Goal: Information Seeking & Learning: Learn about a topic

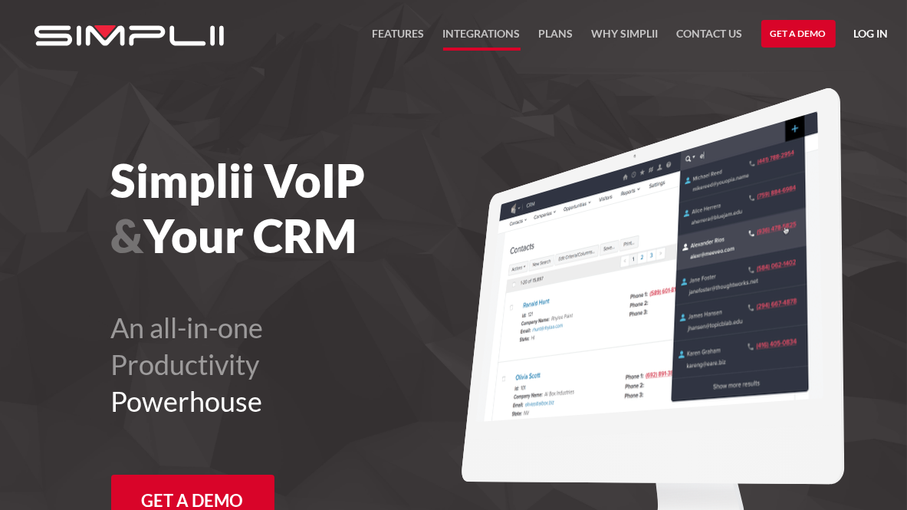
click at [463, 36] on link "Integrations" at bounding box center [481, 38] width 77 height 26
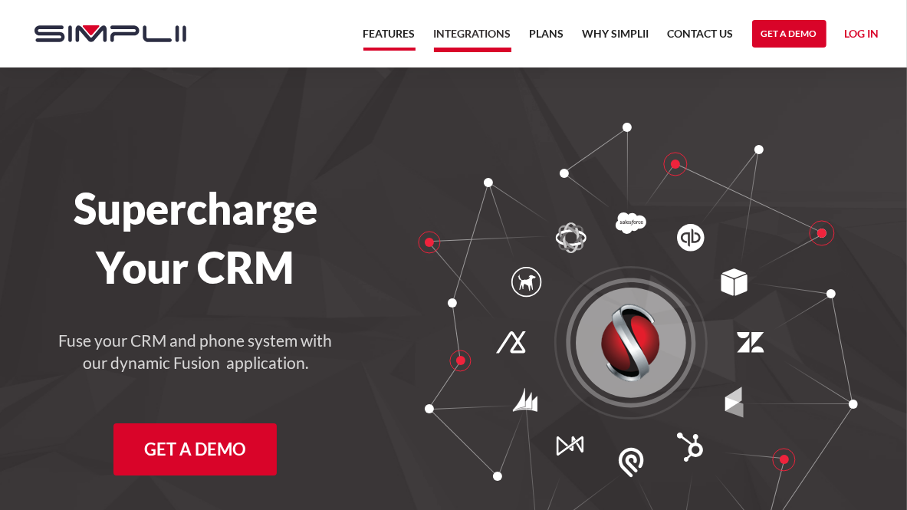
click at [386, 26] on link "Features" at bounding box center [389, 38] width 52 height 26
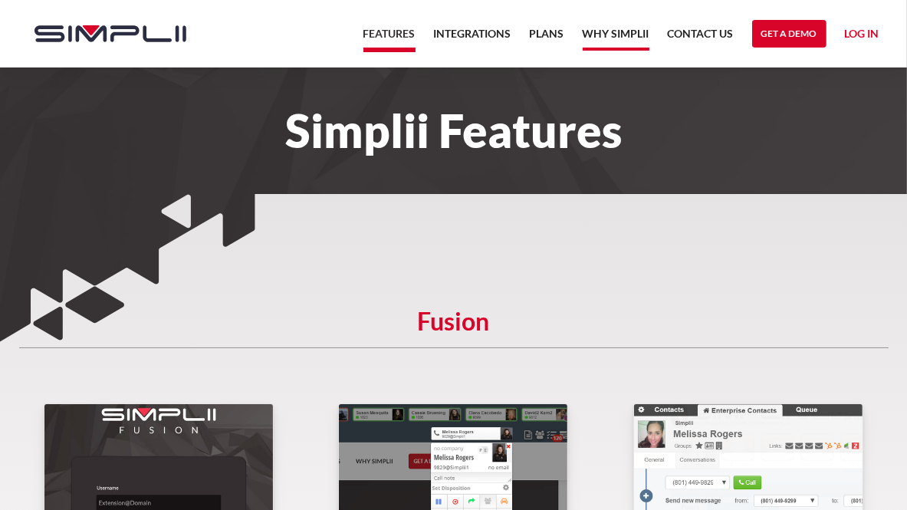
click at [615, 41] on link "Why Simplii" at bounding box center [616, 38] width 67 height 26
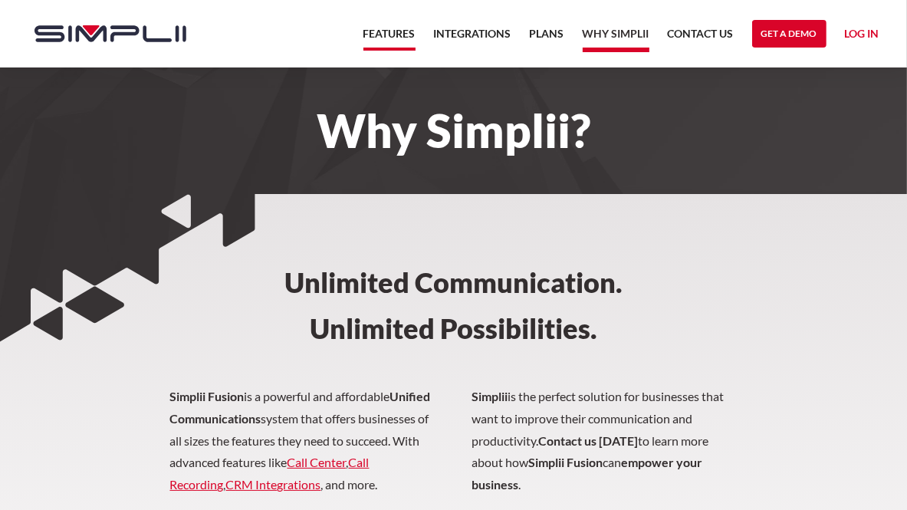
click at [404, 32] on link "Features" at bounding box center [389, 38] width 52 height 26
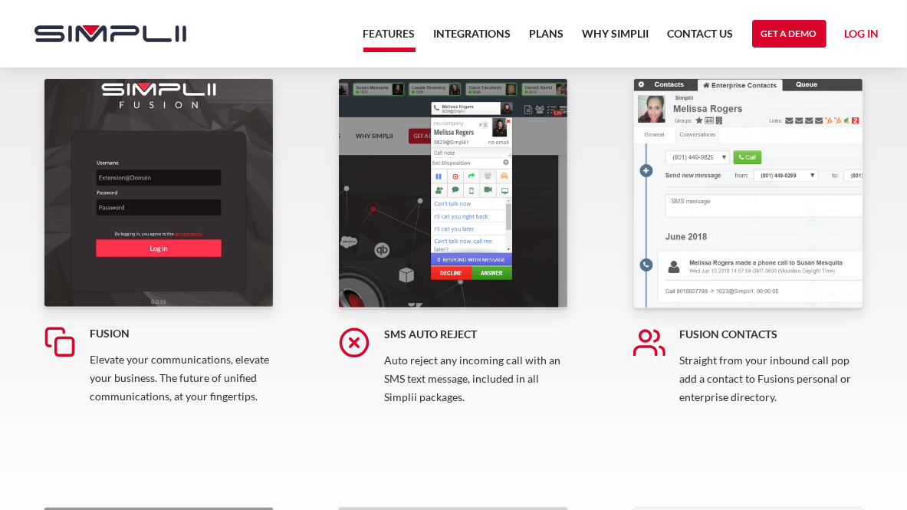
scroll to position [307, 0]
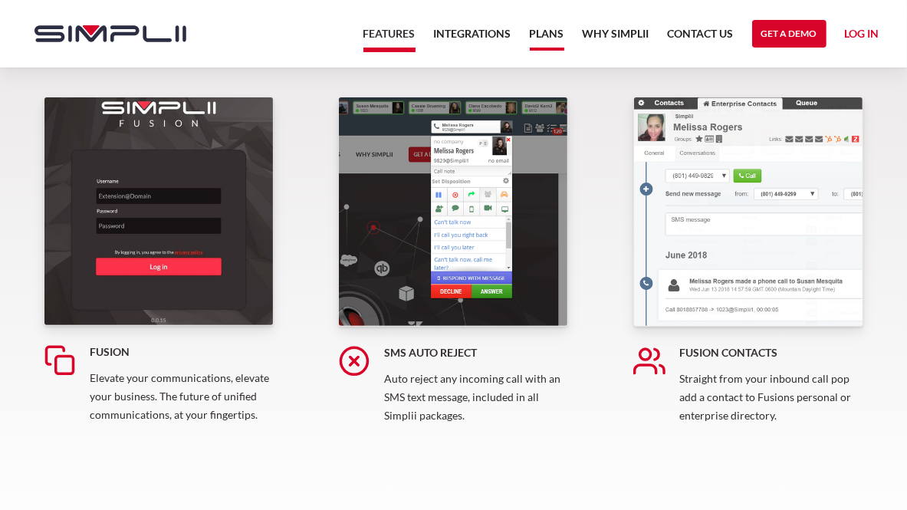
click at [552, 36] on link "Plans" at bounding box center [547, 38] width 35 height 26
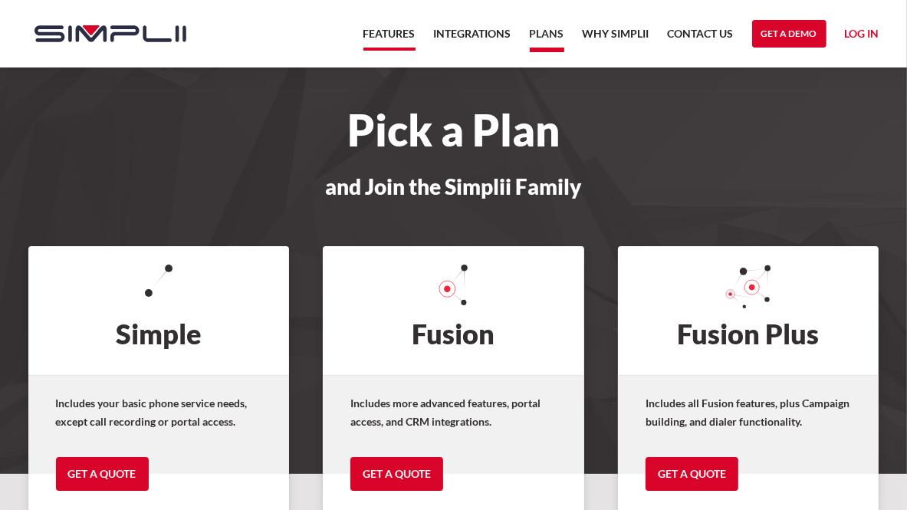
click at [393, 26] on link "Features" at bounding box center [389, 38] width 52 height 26
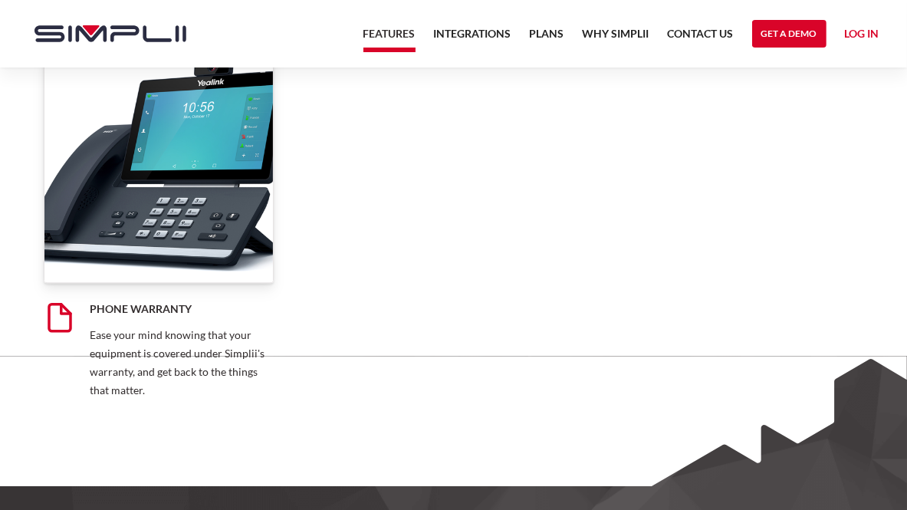
scroll to position [12265, 0]
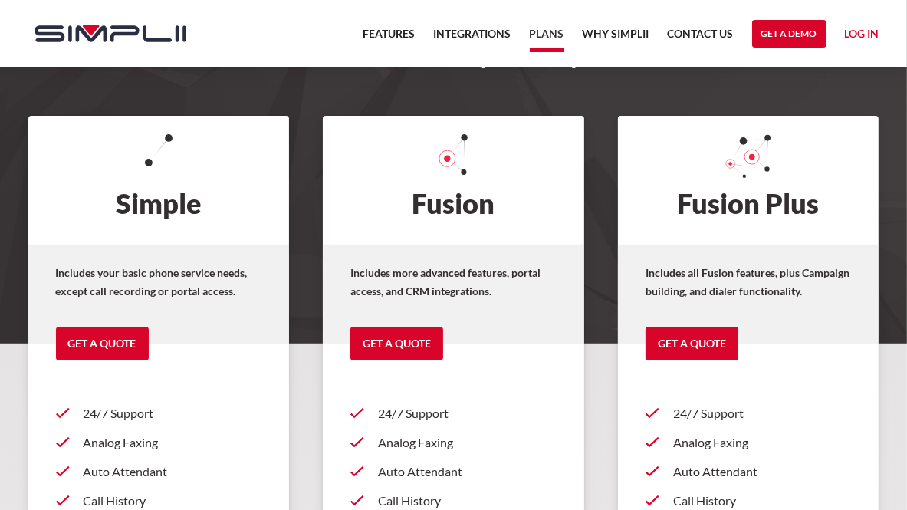
scroll to position [230, 0]
